Goal: Information Seeking & Learning: Learn about a topic

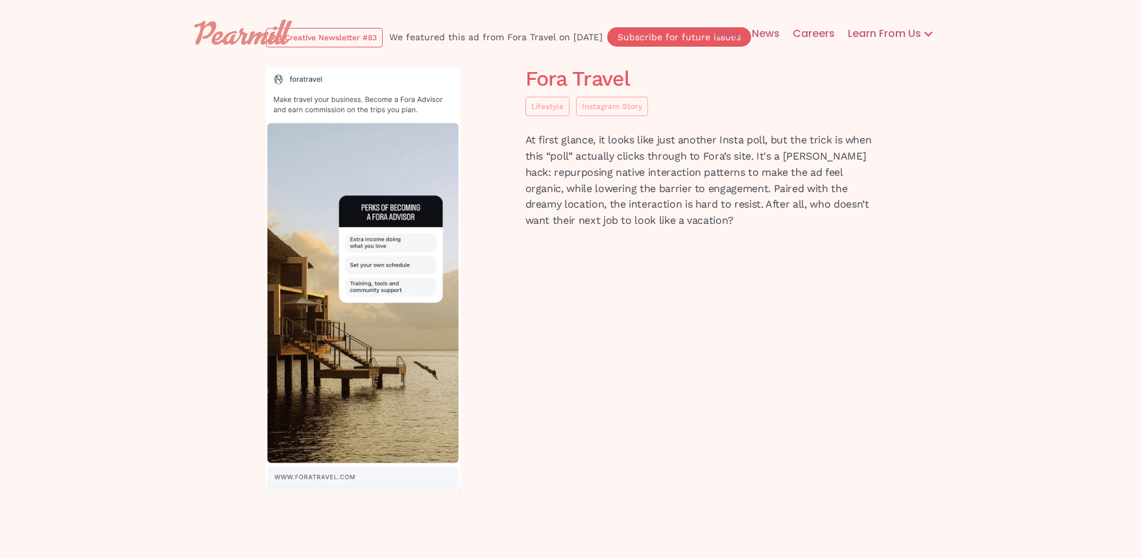
click at [612, 286] on div "Fora Travel Lifestyle Instagram Story At first glance, it looks like just anoth…" at bounding box center [571, 292] width 623 height 450
click at [377, 278] on img at bounding box center [365, 279] width 195 height 424
click at [397, 315] on img at bounding box center [365, 279] width 195 height 424
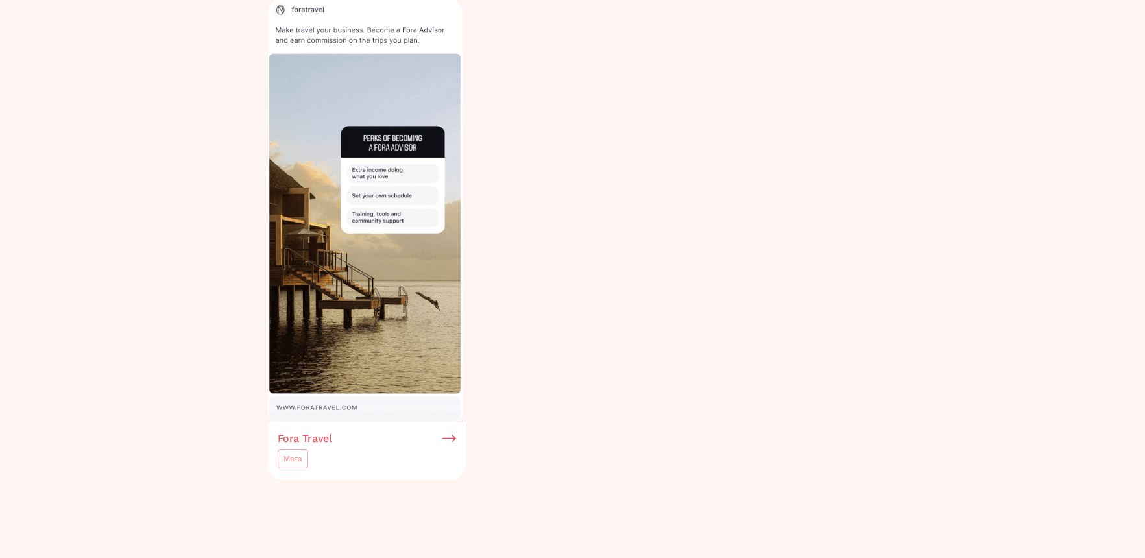
scroll to position [622, 0]
click at [356, 257] on img at bounding box center [365, 212] width 195 height 424
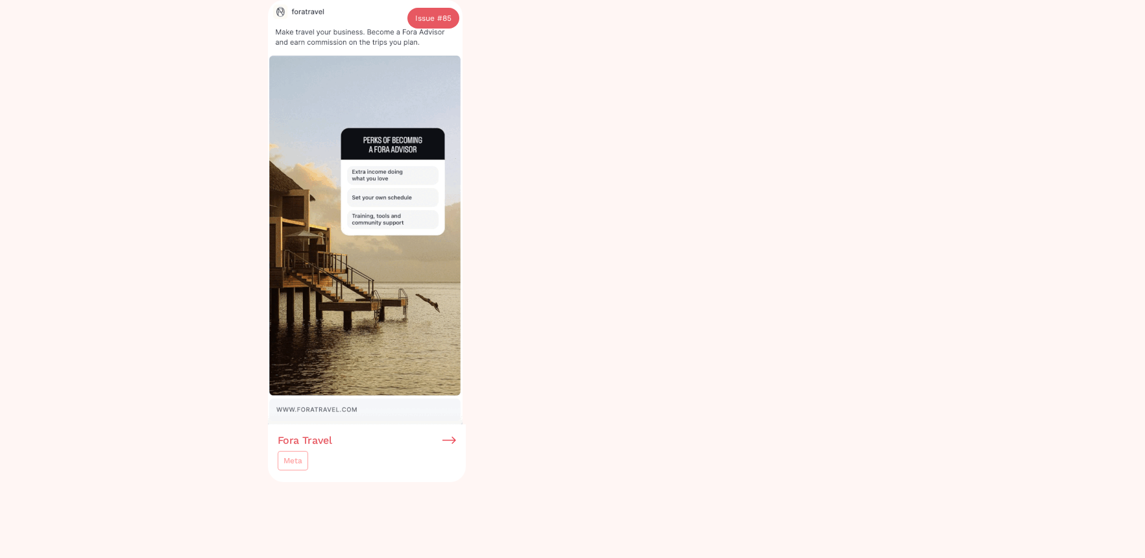
click at [446, 439] on img at bounding box center [450, 441] width 14 height 12
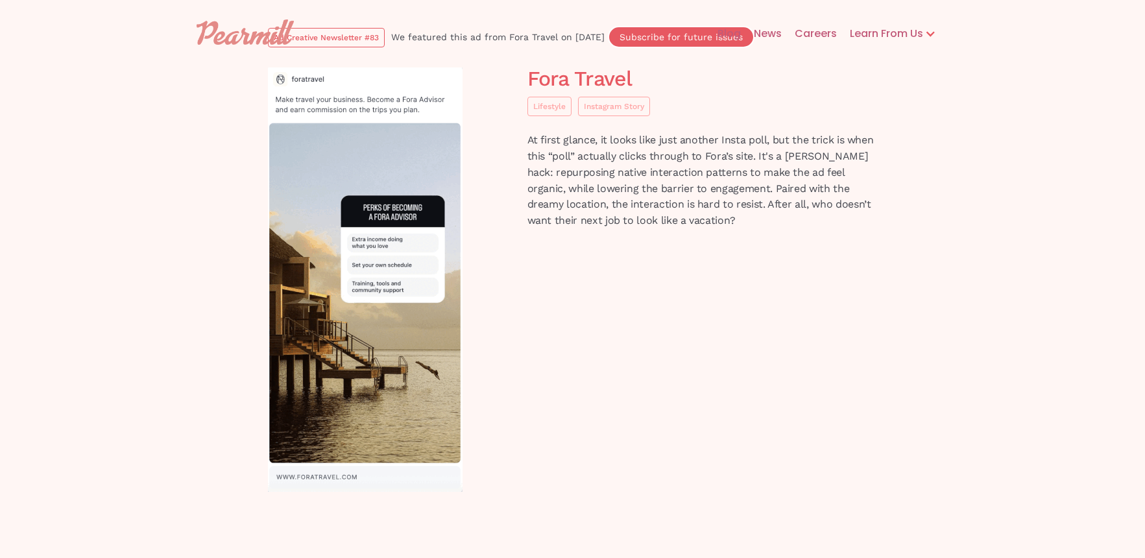
click at [358, 255] on img at bounding box center [365, 279] width 195 height 424
